Goal: Information Seeking & Learning: Learn about a topic

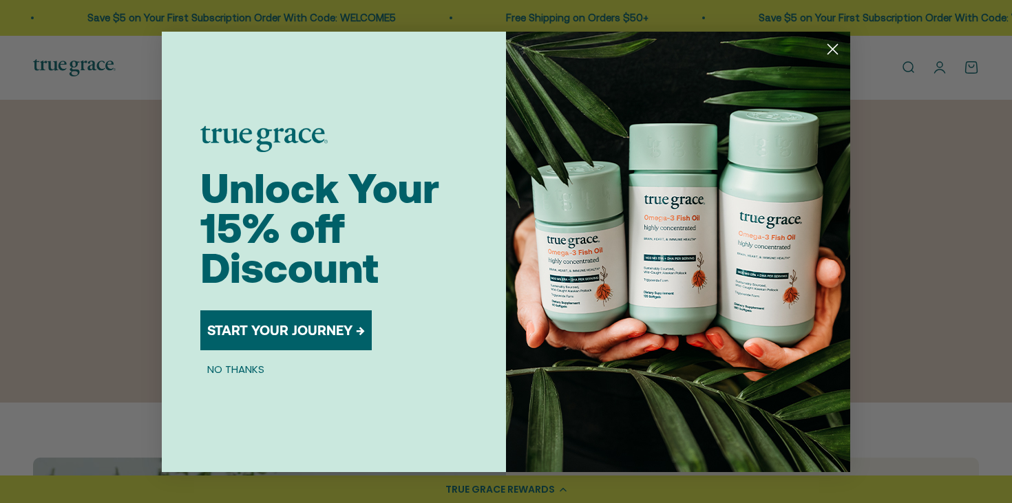
click at [837, 45] on icon "Close dialog" at bounding box center [834, 49] width 10 height 10
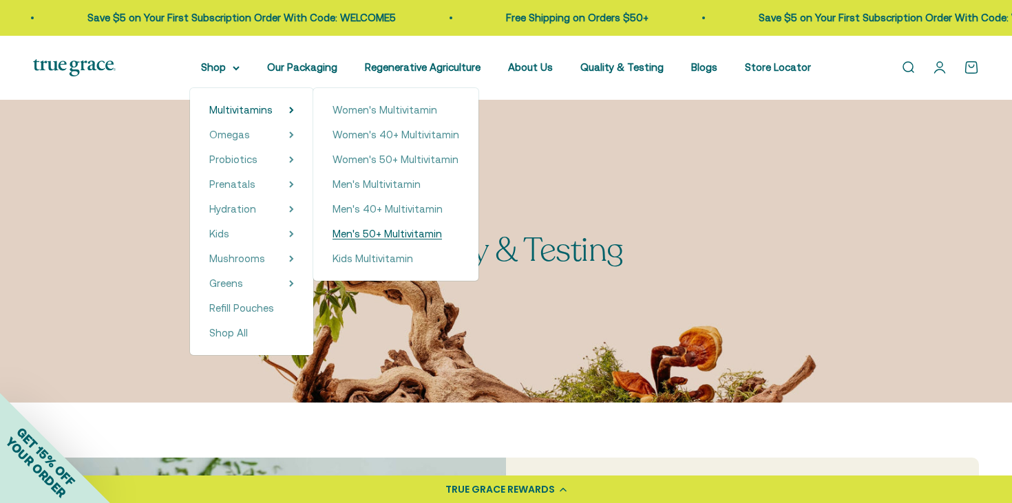
click at [357, 233] on span "Men's 50+ Multivitamin" at bounding box center [388, 234] width 110 height 12
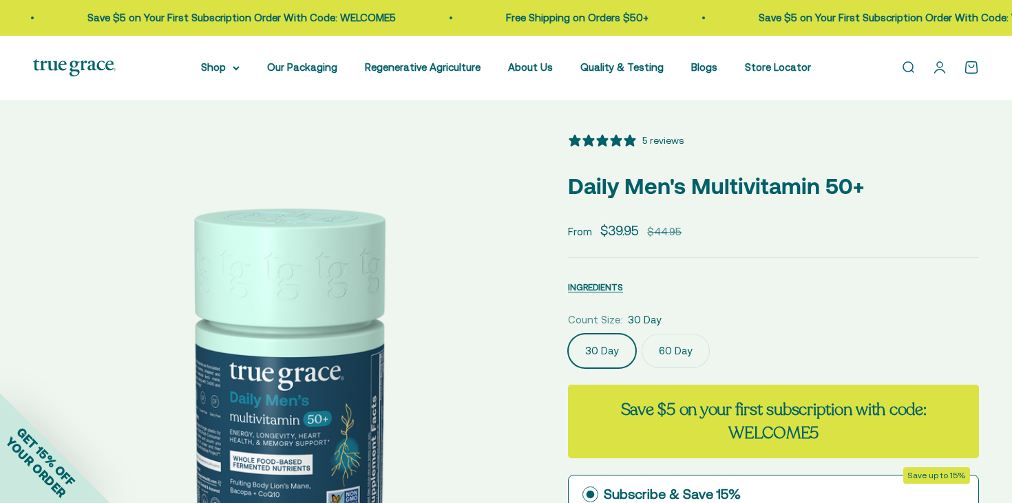
select select "3"
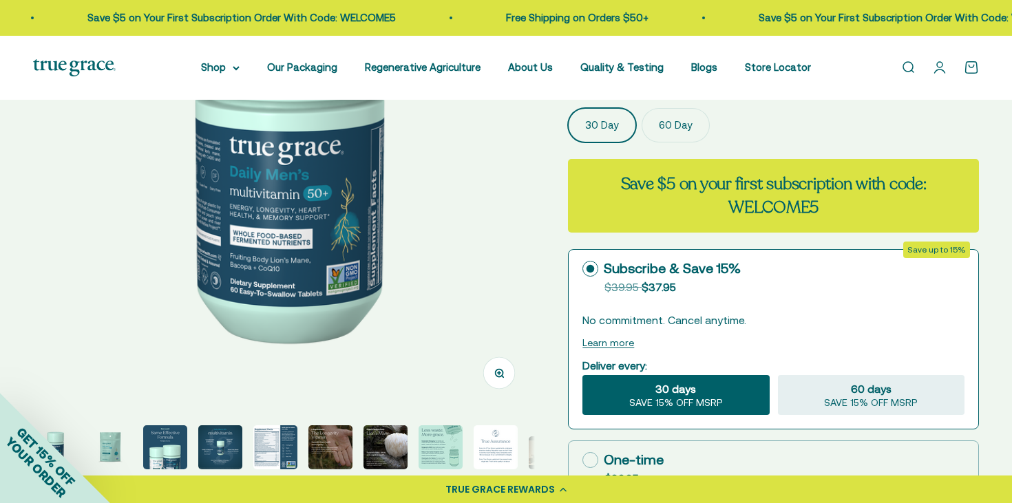
scroll to position [227, 0]
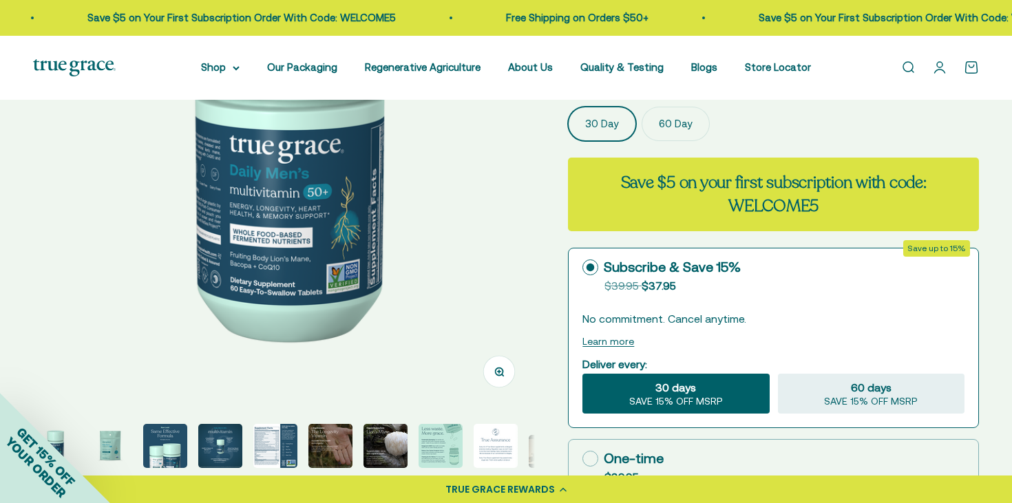
click at [661, 115] on label "60 Day" at bounding box center [676, 124] width 68 height 34
click at [568, 107] on input "60 Day" at bounding box center [568, 106] width 1 height 1
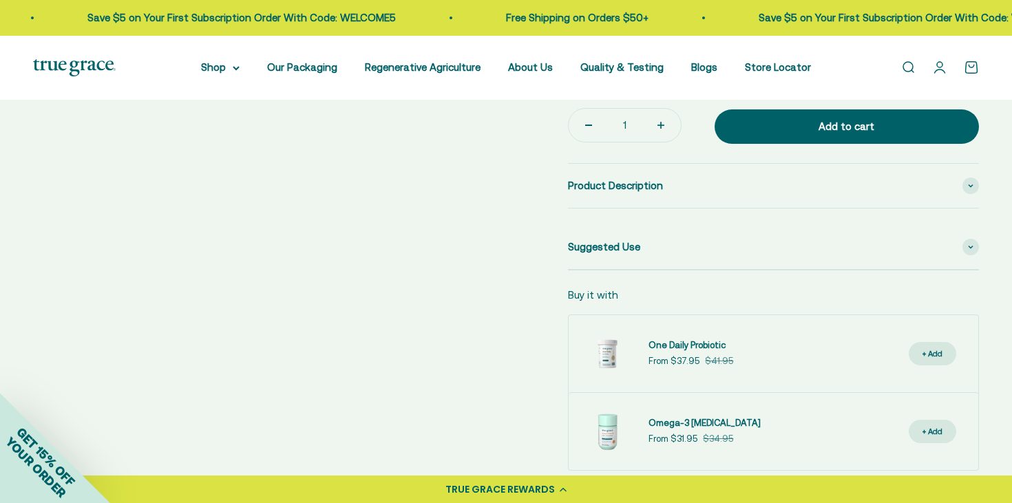
scroll to position [653, 0]
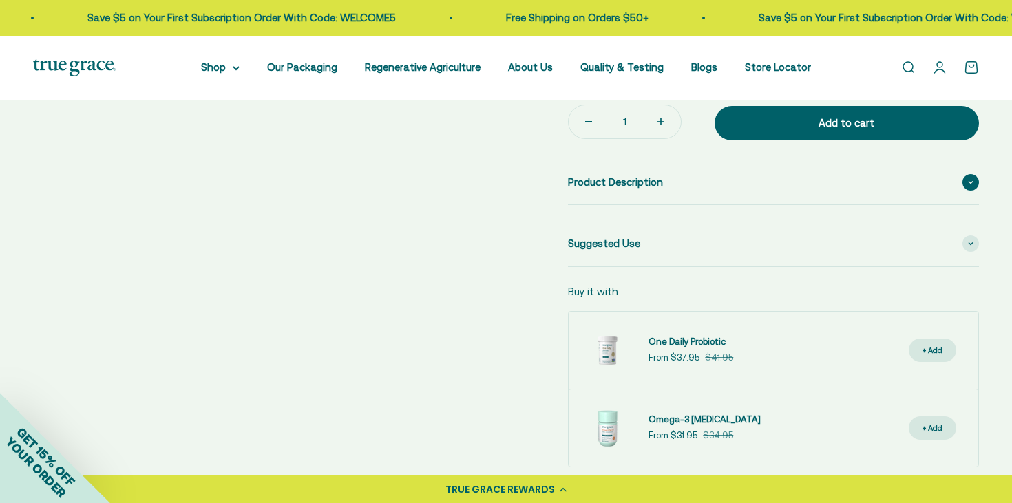
click at [648, 180] on span "Product Description" at bounding box center [615, 182] width 95 height 17
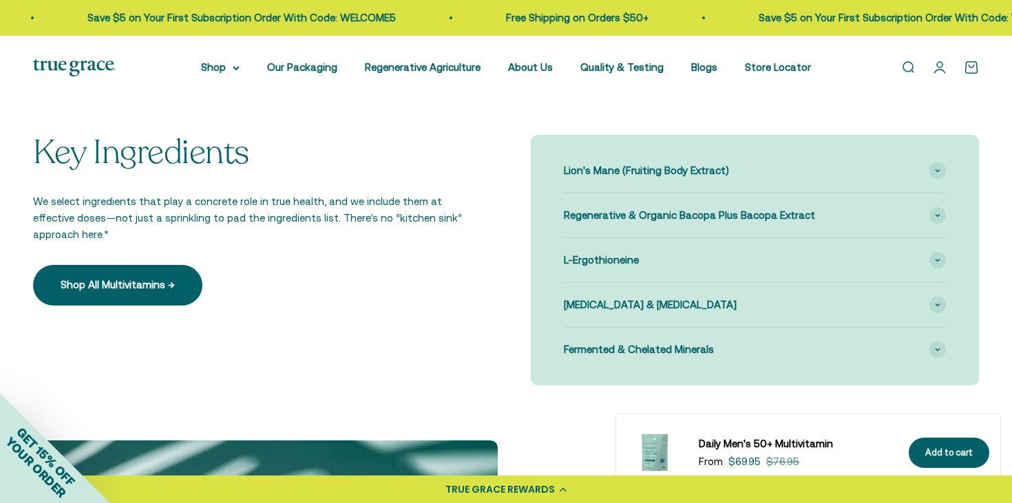
scroll to position [1569, 0]
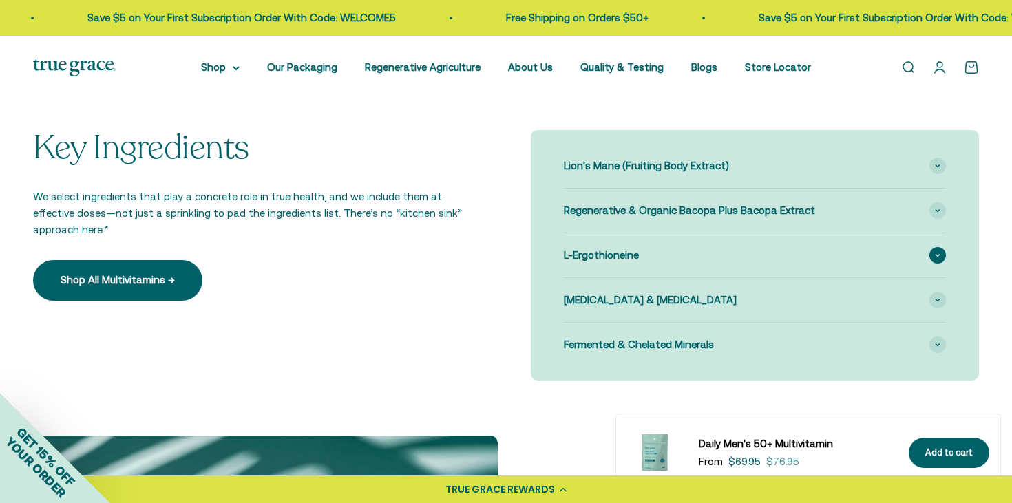
click at [638, 256] on div "L-Ergothioneine" at bounding box center [755, 255] width 382 height 44
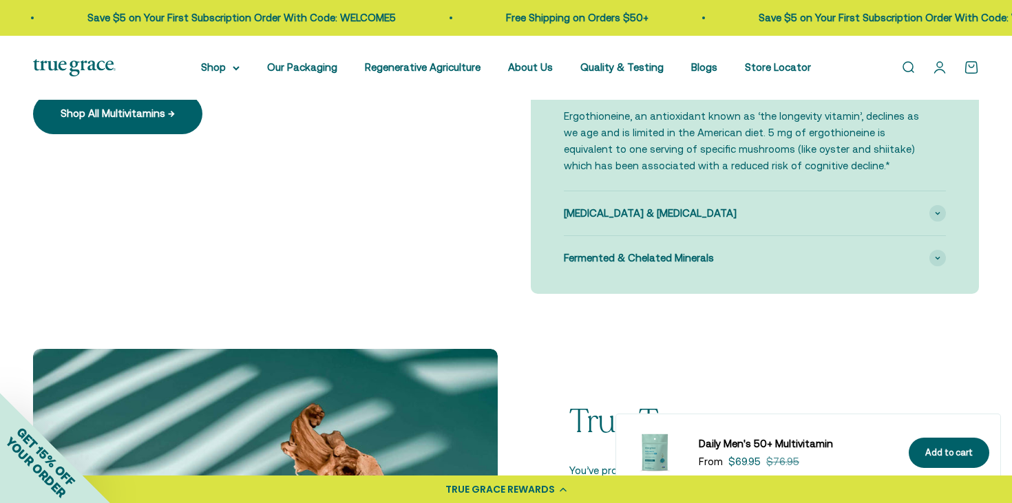
scroll to position [1736, 0]
click at [607, 258] on span "Fermented & Chelated Minerals" at bounding box center [639, 257] width 150 height 17
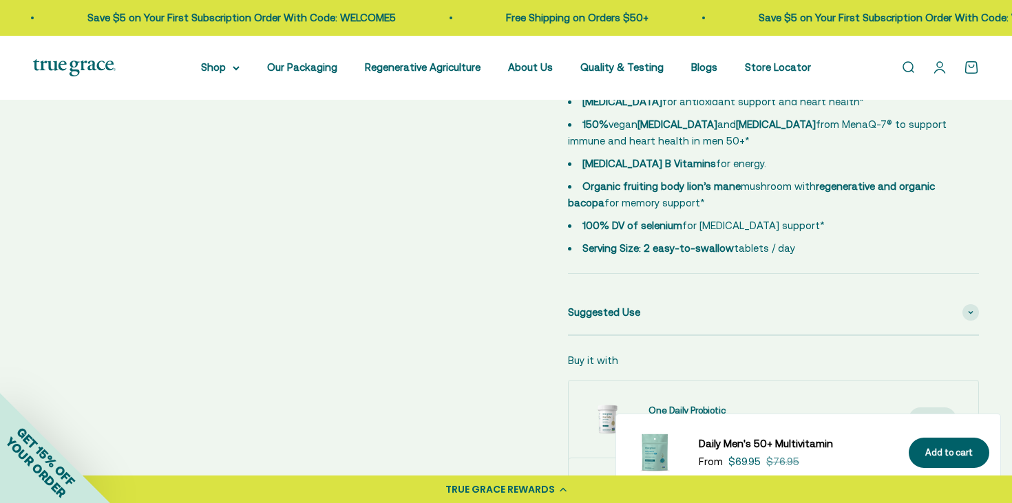
scroll to position [825, 0]
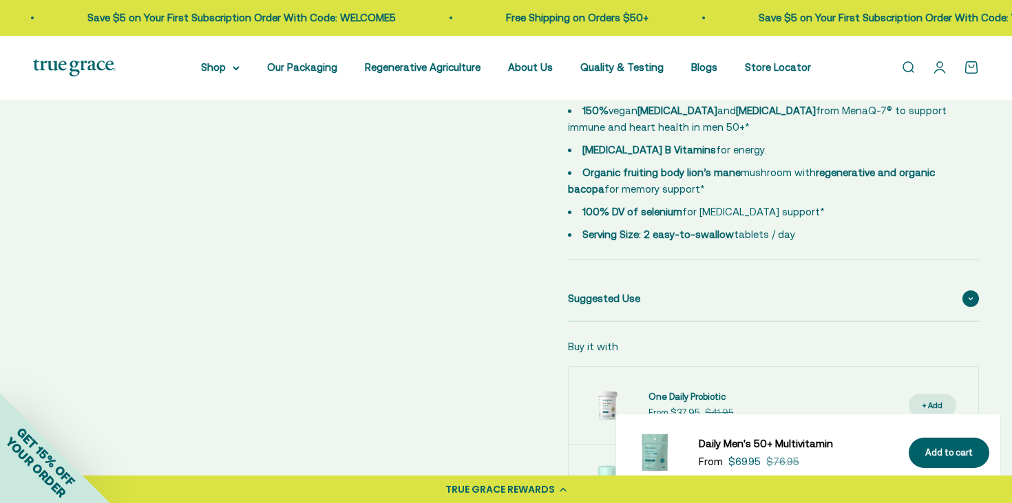
click at [632, 294] on span "Suggested Use" at bounding box center [604, 299] width 72 height 17
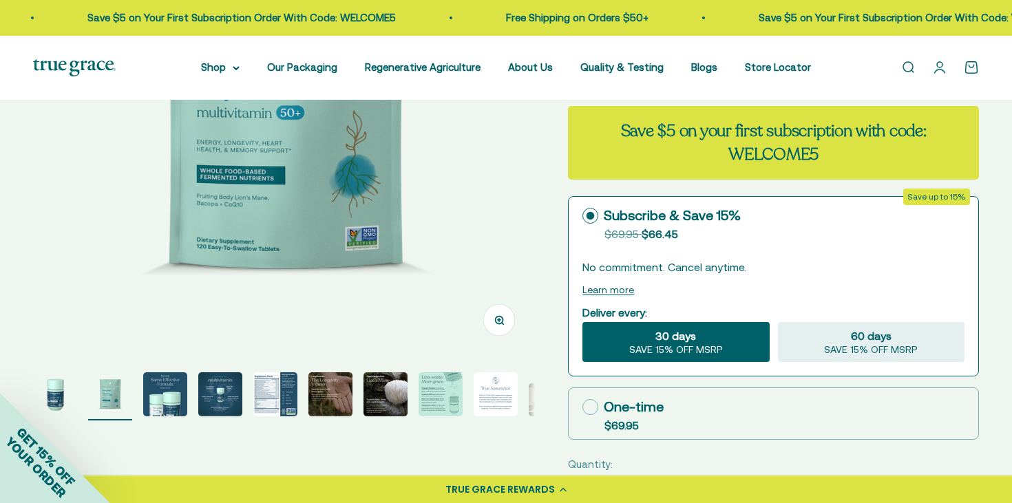
scroll to position [46, 0]
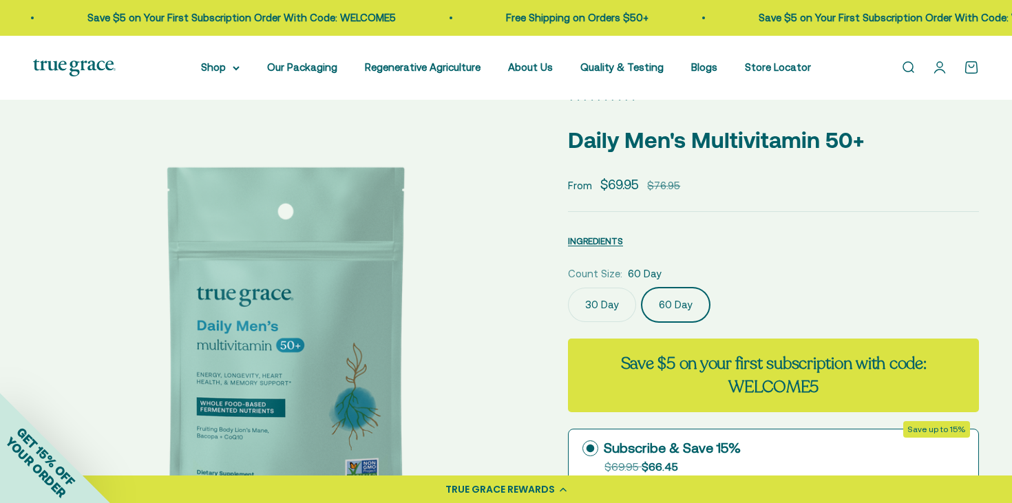
click at [908, 66] on link "Open search" at bounding box center [908, 67] width 15 height 15
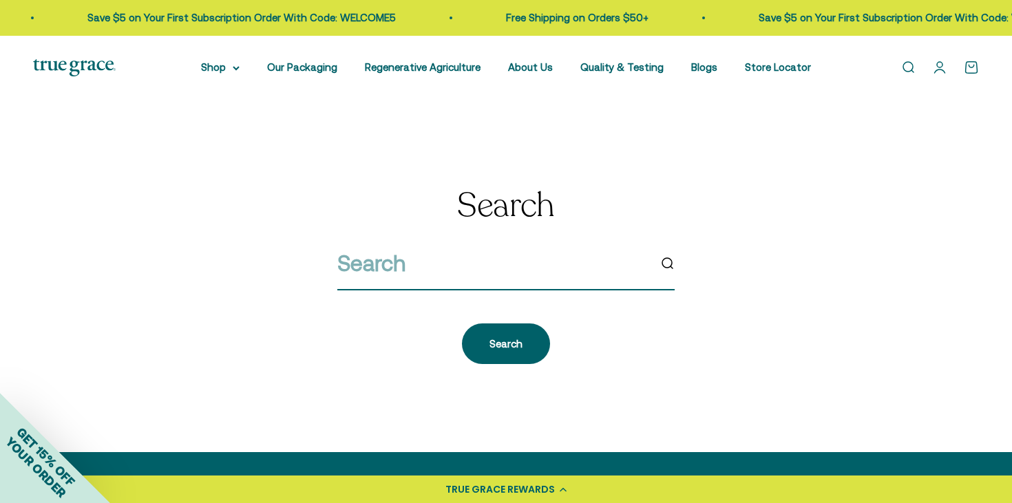
click at [422, 267] on input "search" at bounding box center [492, 263] width 311 height 35
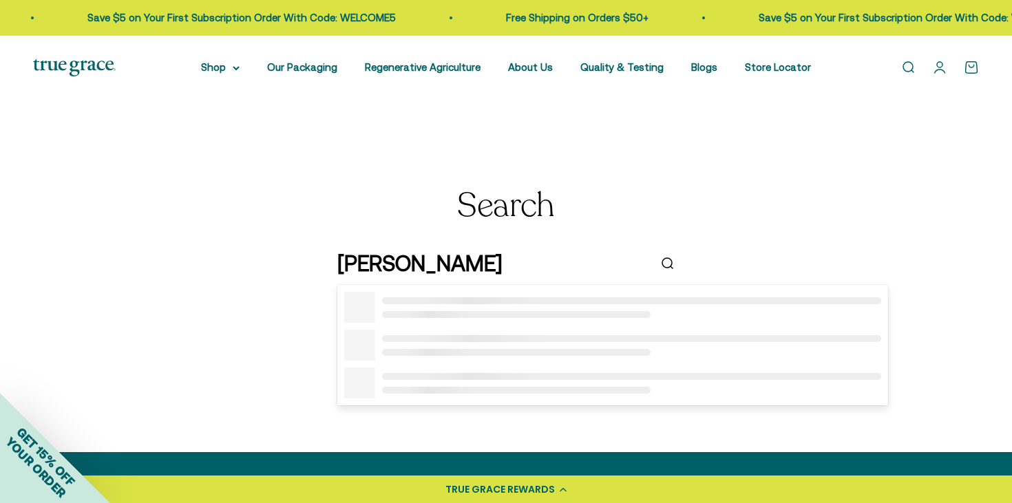
type input "vegan"
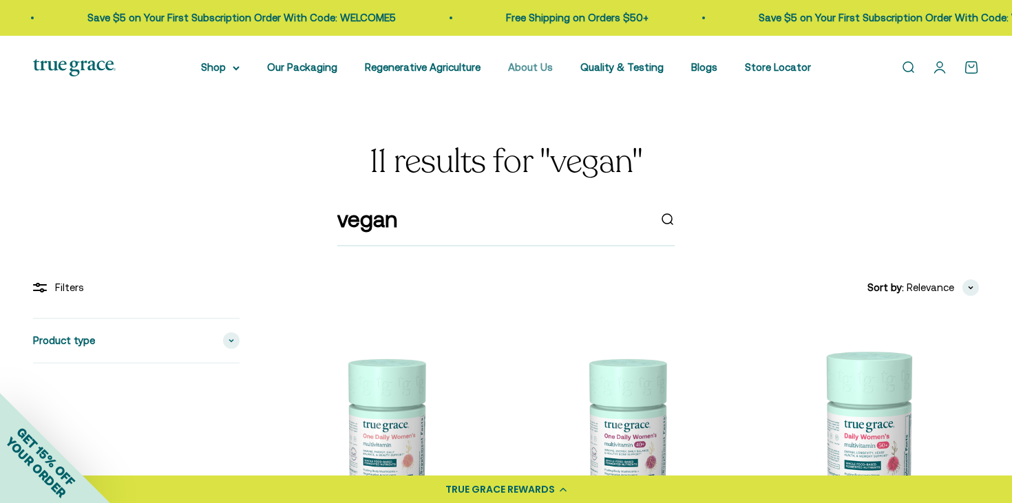
click at [526, 70] on link "About Us" at bounding box center [530, 67] width 45 height 12
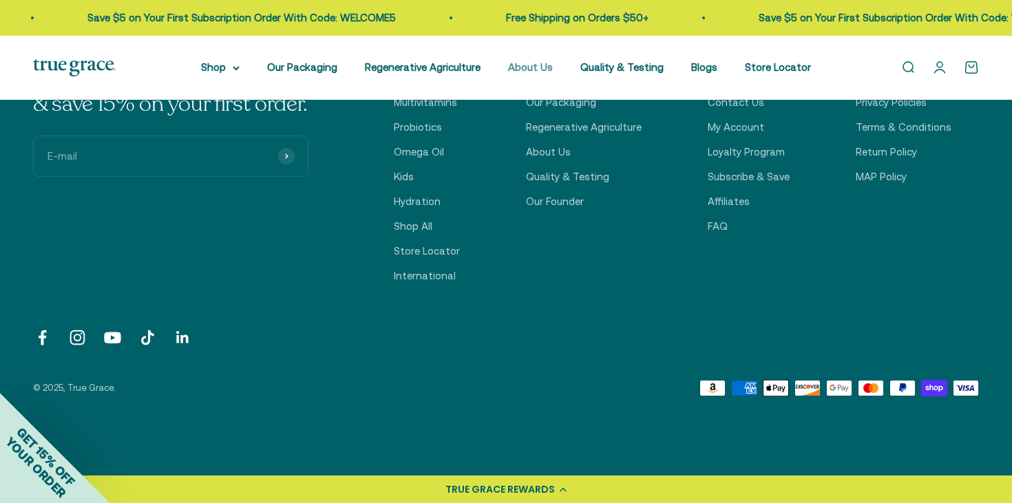
scroll to position [3497, 0]
click at [722, 228] on link "FAQ" at bounding box center [718, 226] width 20 height 17
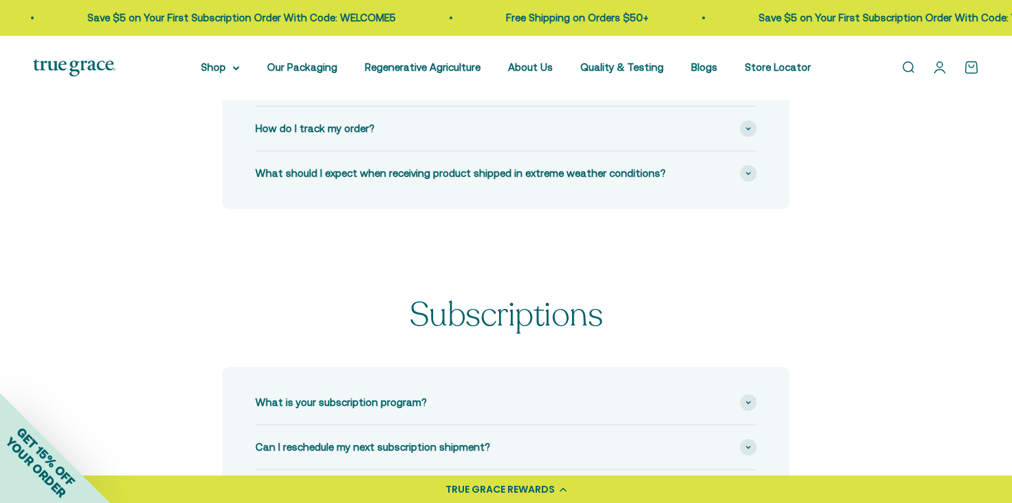
scroll to position [224, 0]
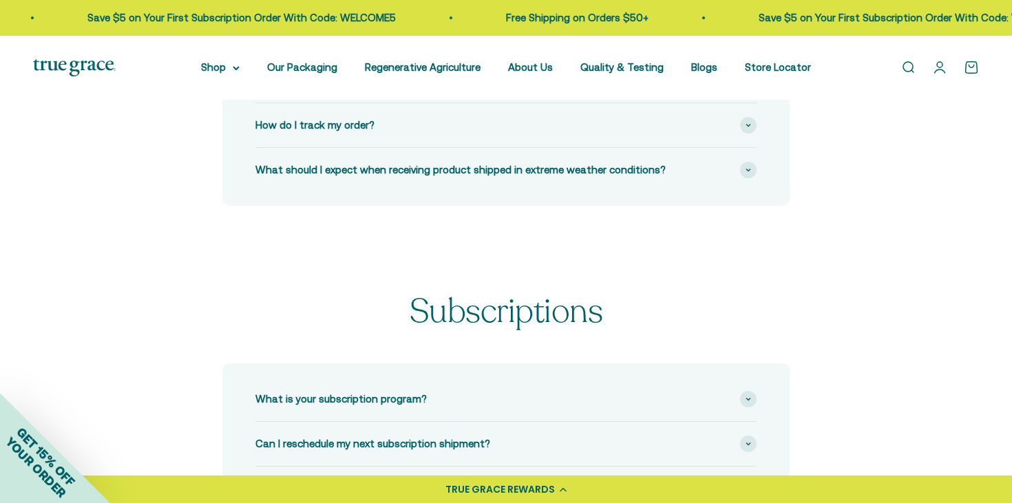
click at [63, 60] on img at bounding box center [74, 67] width 83 height 17
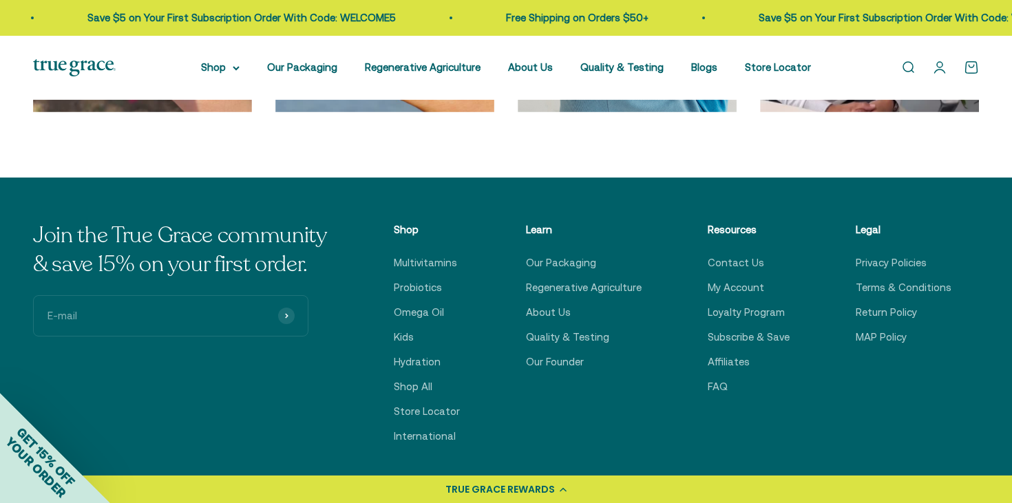
scroll to position [4644, 0]
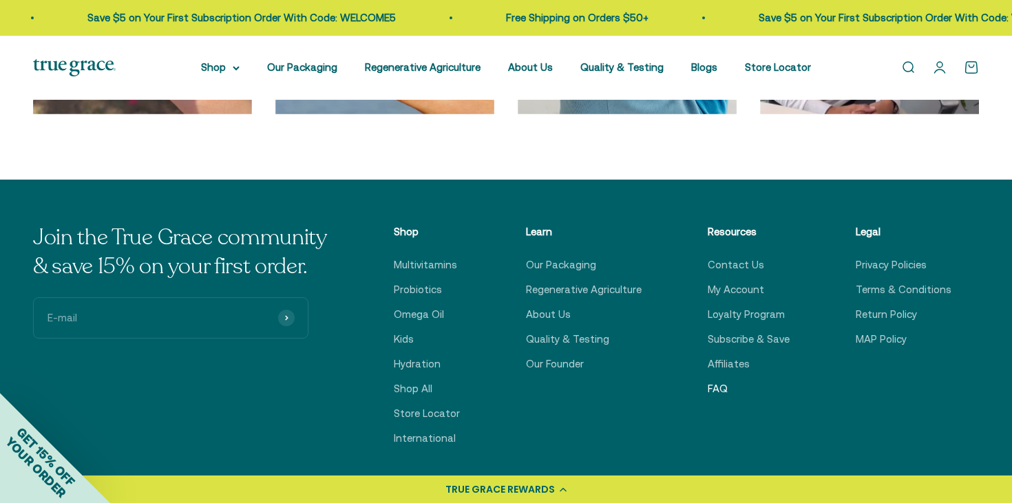
click at [719, 394] on link "FAQ" at bounding box center [718, 389] width 20 height 17
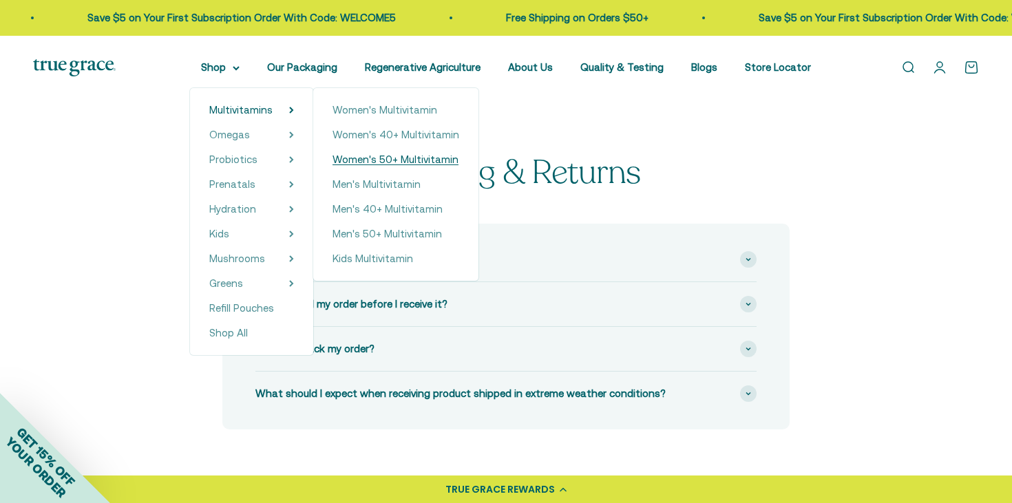
click at [377, 164] on span "Women's 50+ Multivitamin" at bounding box center [396, 160] width 126 height 12
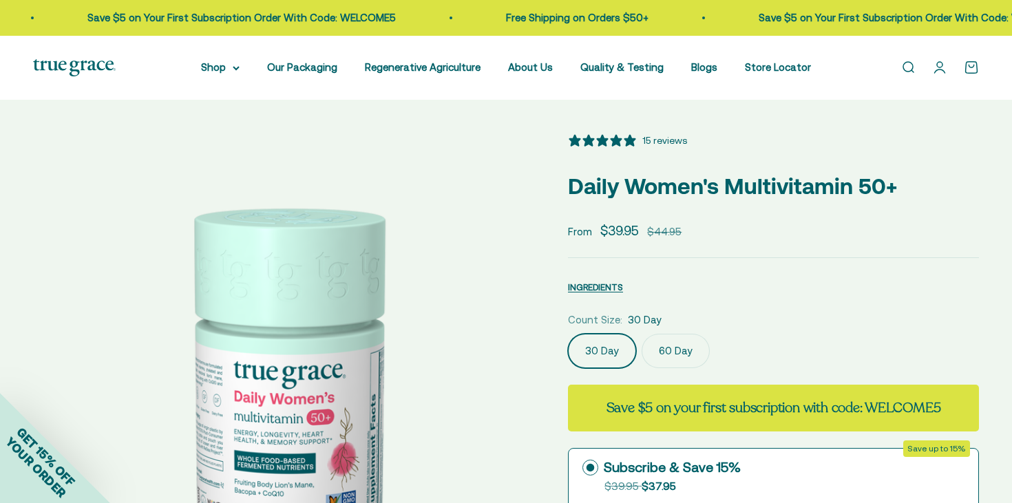
select select "3"
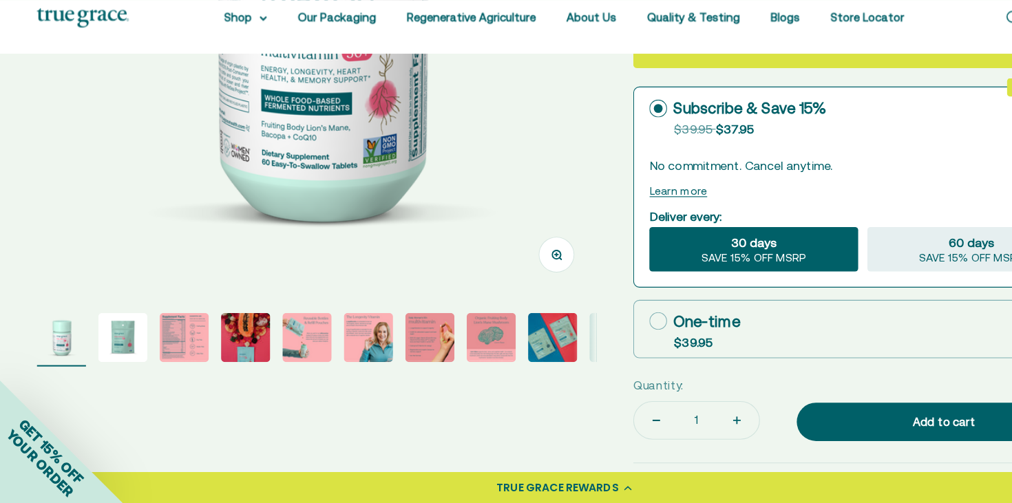
scroll to position [390, 0]
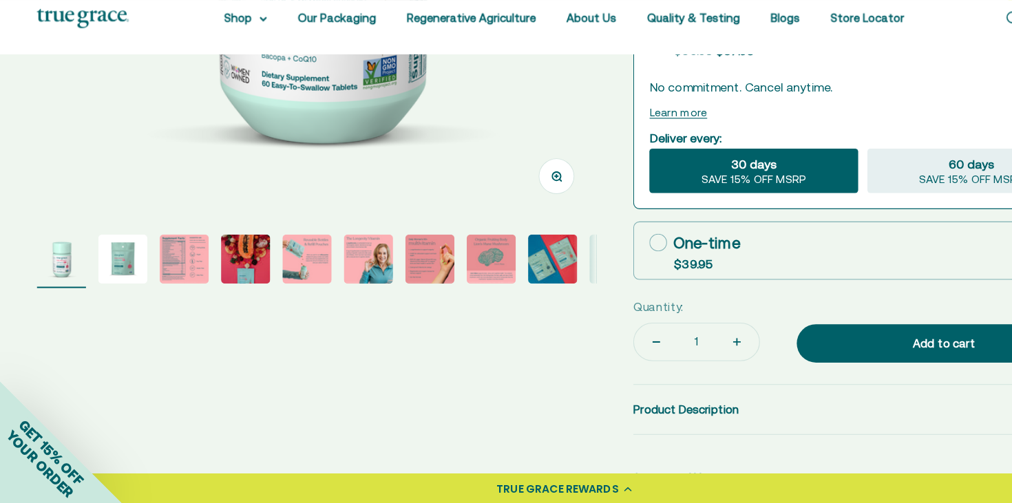
click at [104, 280] on img "Go to item 2" at bounding box center [110, 284] width 44 height 44
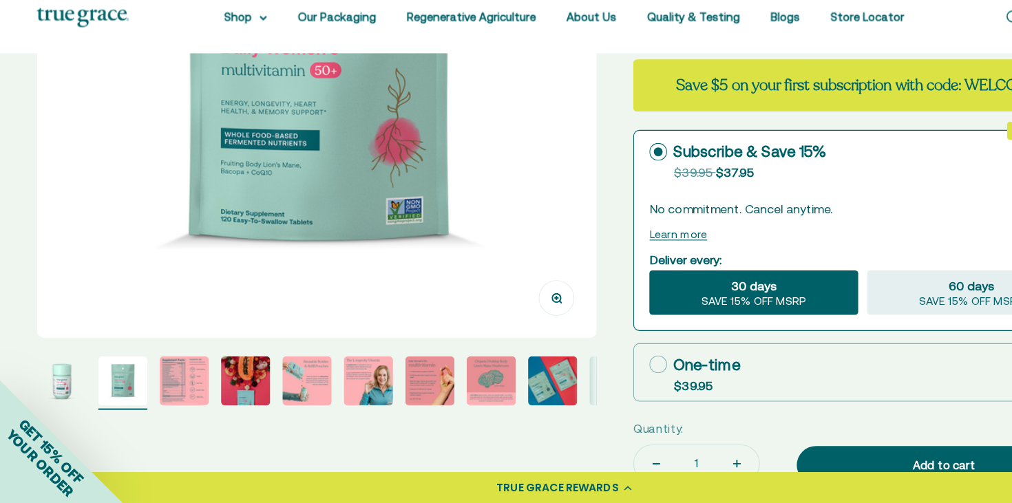
scroll to position [284, 0]
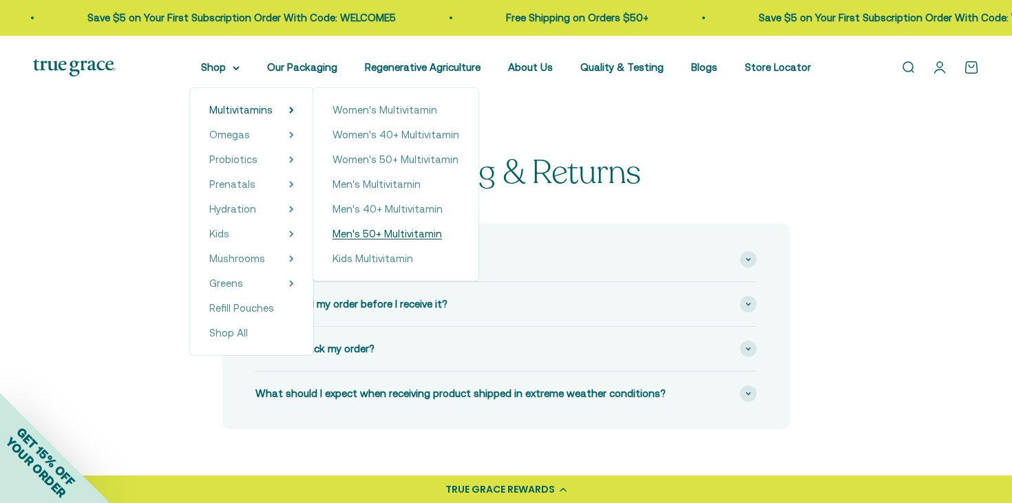
click at [382, 233] on span "Men's 50+ Multivitamin" at bounding box center [388, 234] width 110 height 12
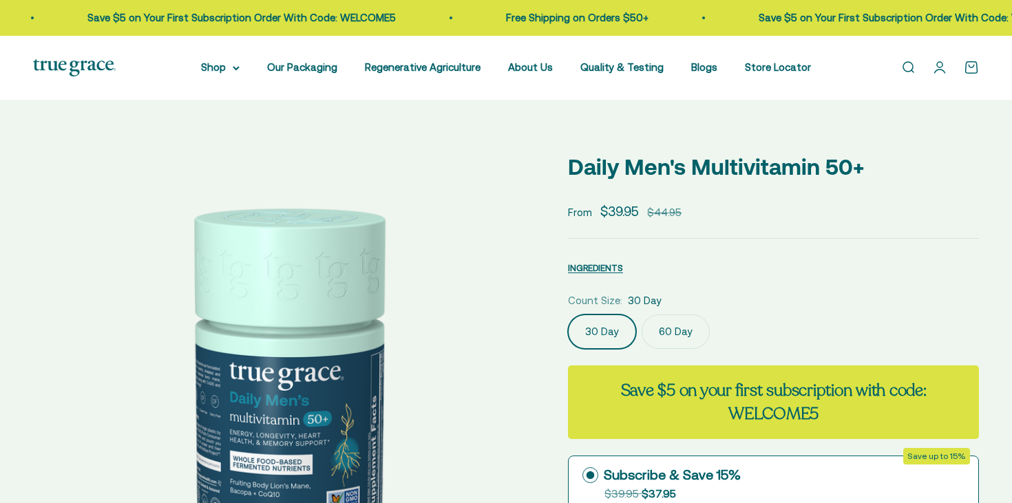
select select "3"
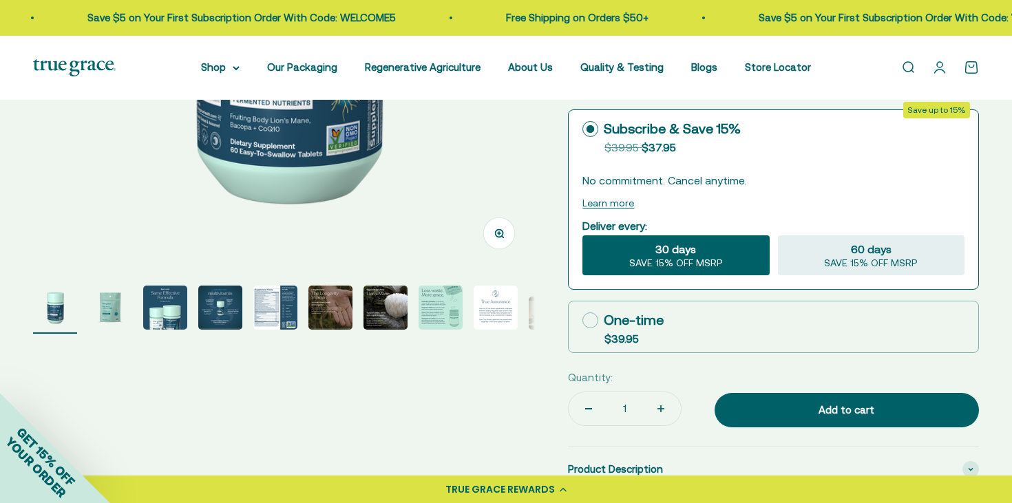
scroll to position [368, 0]
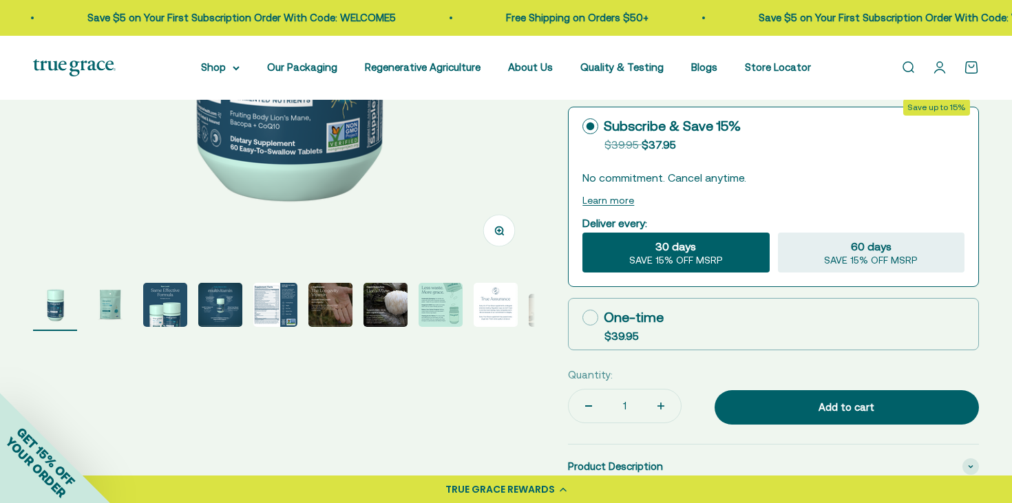
click at [229, 302] on img "Go to item 4" at bounding box center [220, 305] width 44 height 44
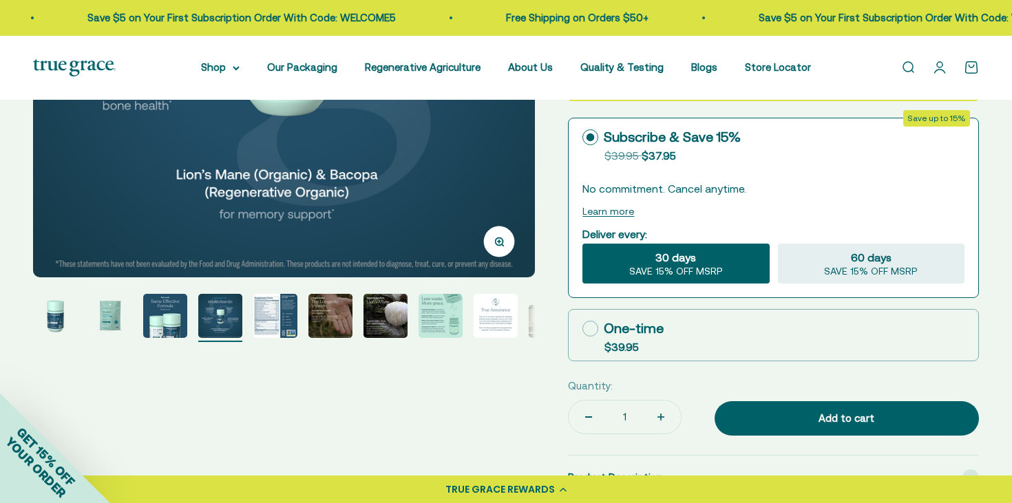
scroll to position [358, 0]
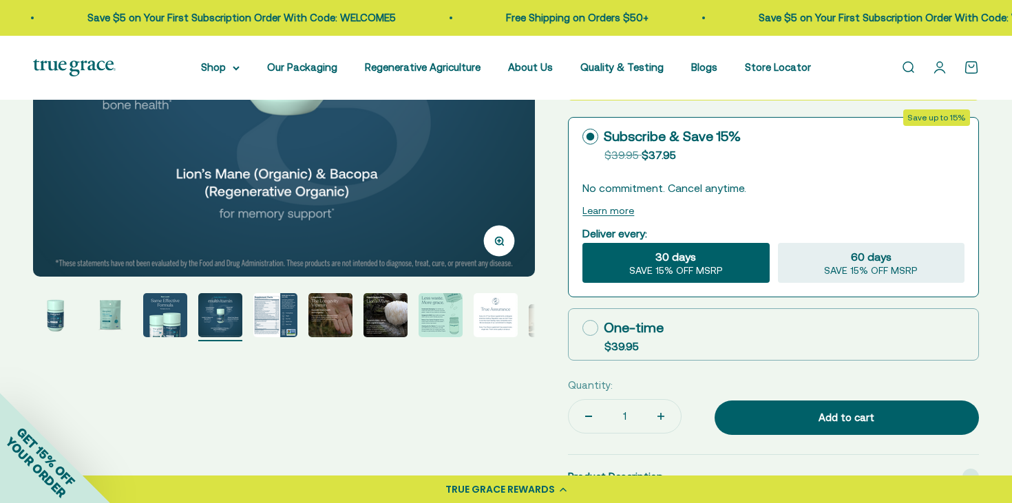
click at [286, 315] on img "Go to item 5" at bounding box center [275, 315] width 44 height 44
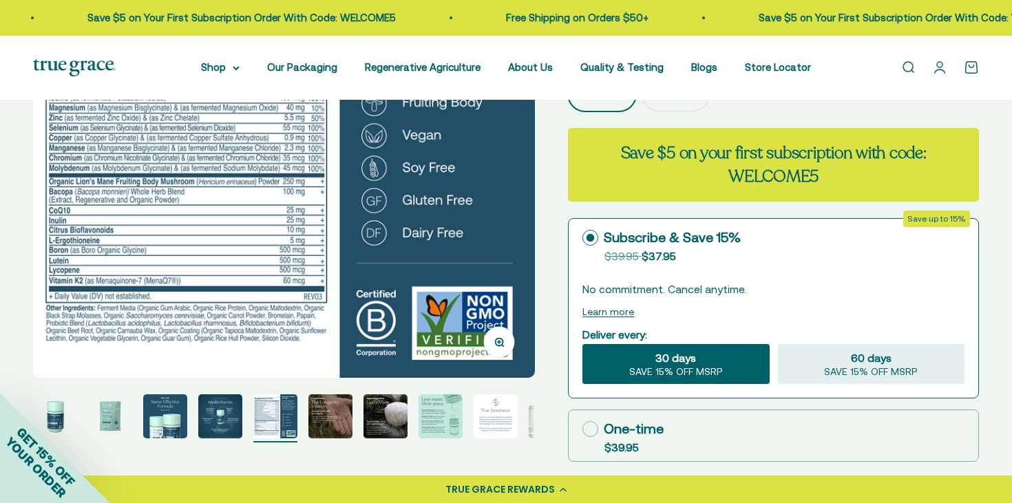
scroll to position [258, 0]
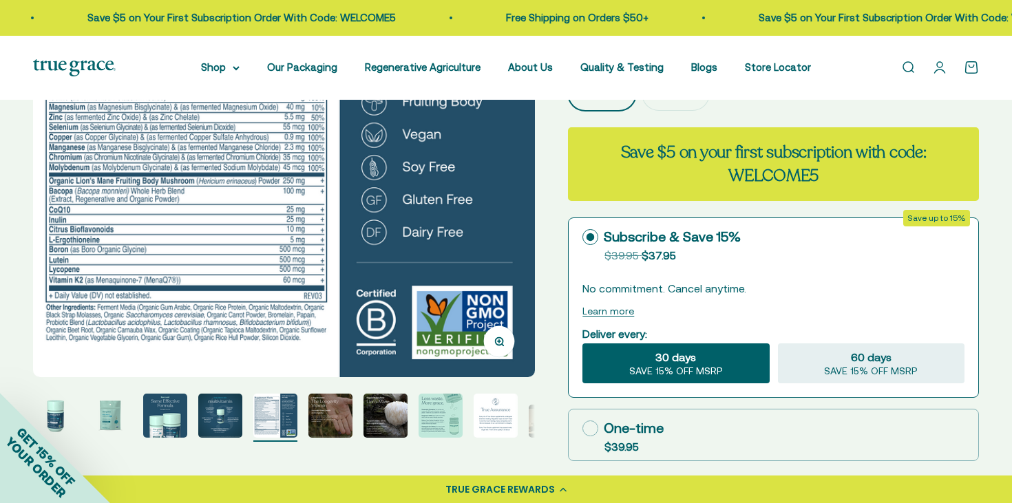
click at [289, 420] on img "Go to item 5" at bounding box center [275, 416] width 44 height 44
click at [346, 415] on img "Go to item 6" at bounding box center [331, 416] width 44 height 44
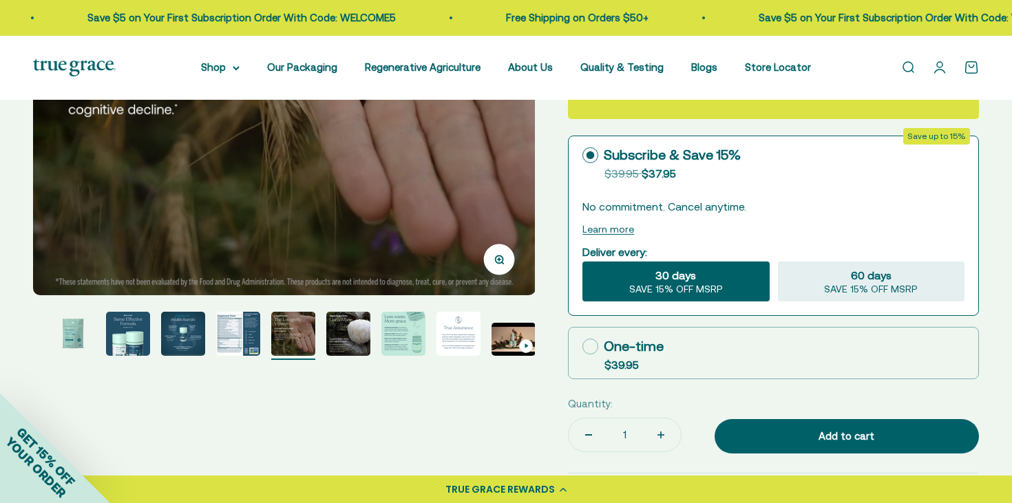
scroll to position [348, 0]
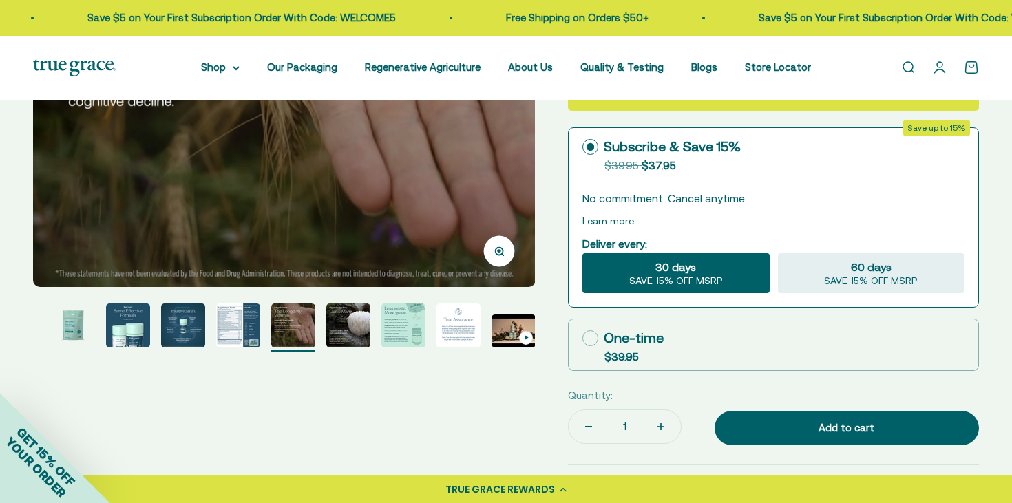
click at [416, 308] on img "Go to item 8" at bounding box center [404, 326] width 44 height 44
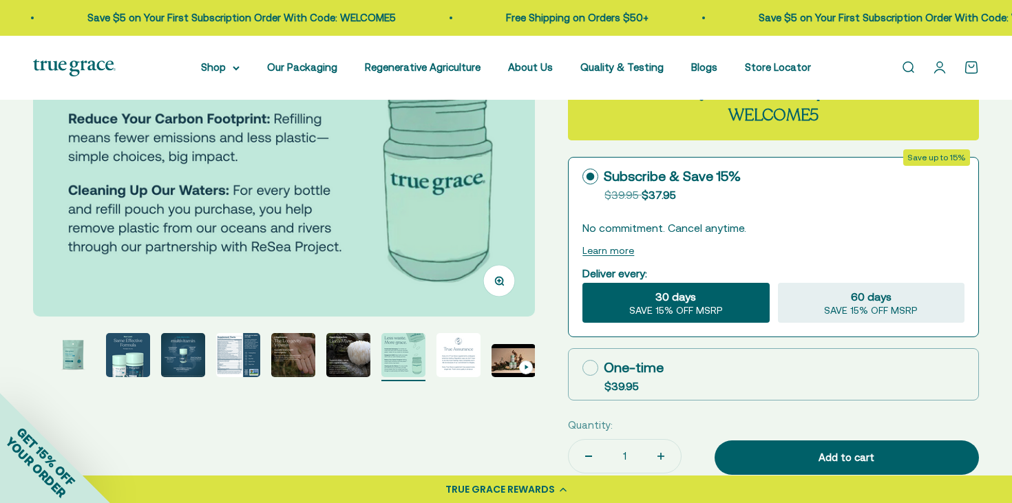
scroll to position [320, 0]
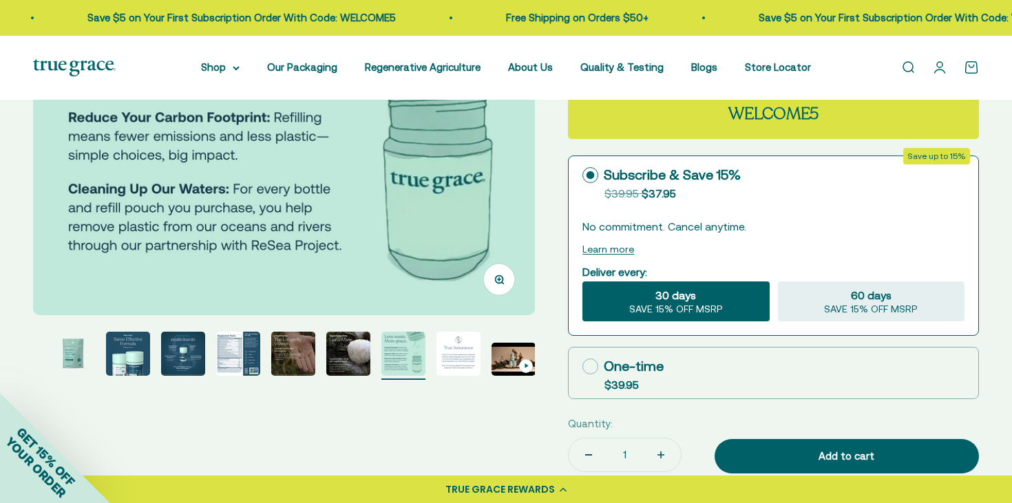
click at [450, 356] on img "Go to item 9" at bounding box center [459, 354] width 44 height 44
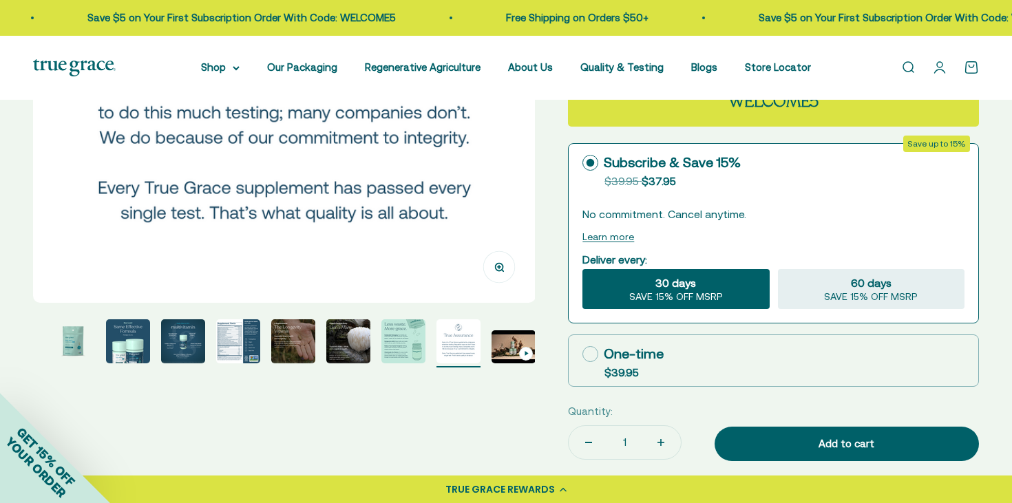
scroll to position [335, 0]
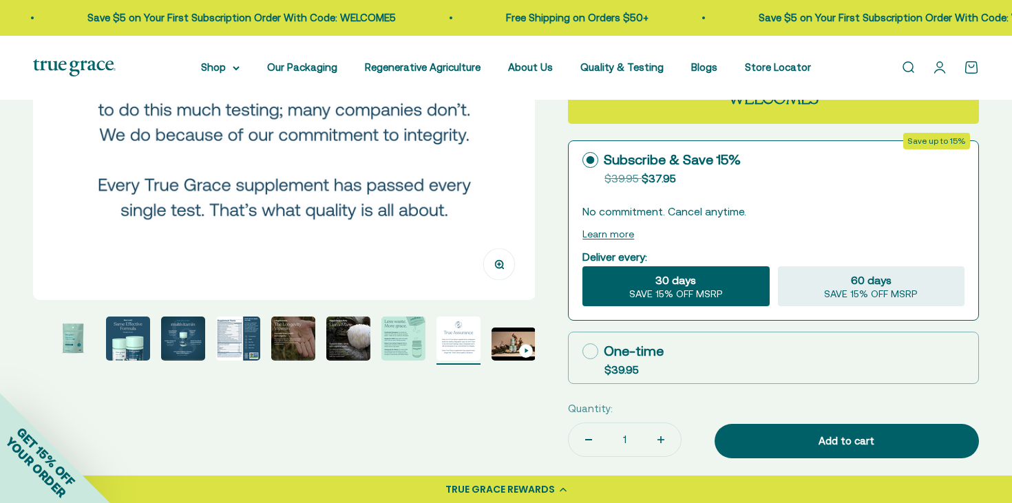
click at [503, 336] on img "Go to item 10" at bounding box center [514, 344] width 44 height 33
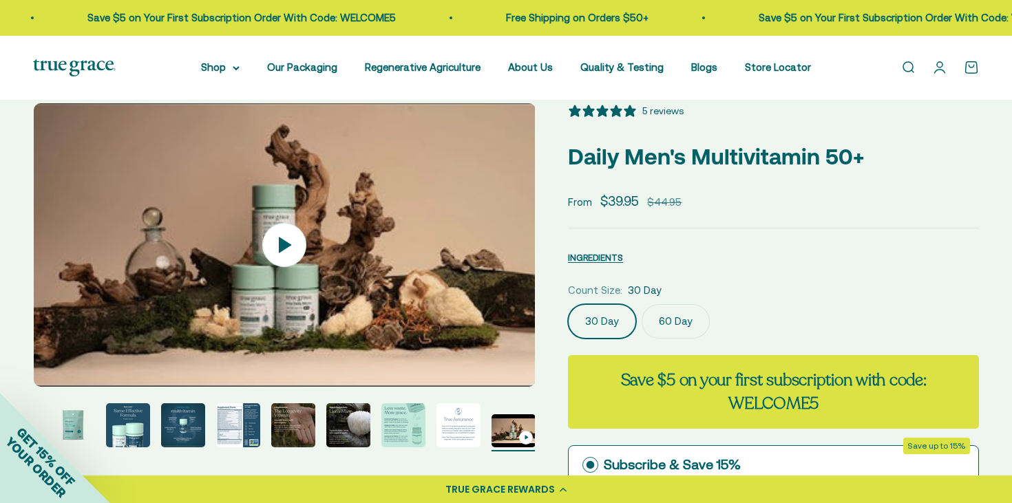
scroll to position [0, 0]
